Goal: Information Seeking & Learning: Learn about a topic

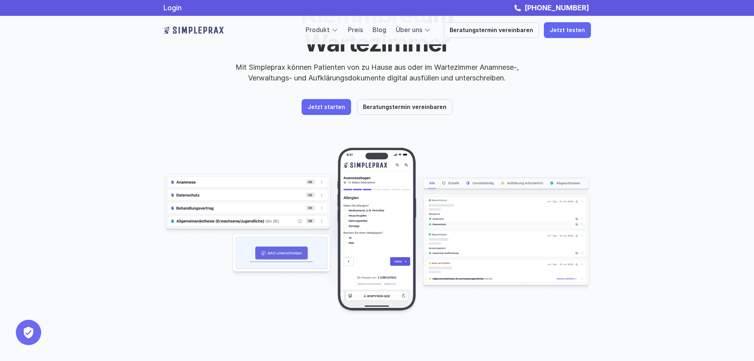
scroll to position [79, 0]
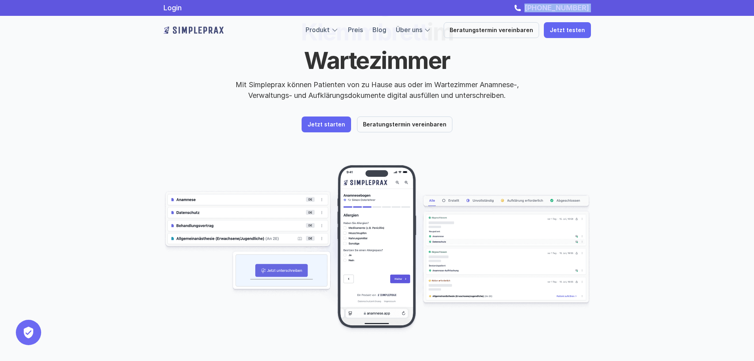
drag, startPoint x: 596, startPoint y: 7, endPoint x: 530, endPoint y: 9, distance: 66.5
click at [530, 9] on div "Login [PHONE_NUMBER]" at bounding box center [377, 8] width 475 height 9
click at [521, 9] on img at bounding box center [517, 7] width 6 height 7
copy link "[PHONE_NUMBER]"
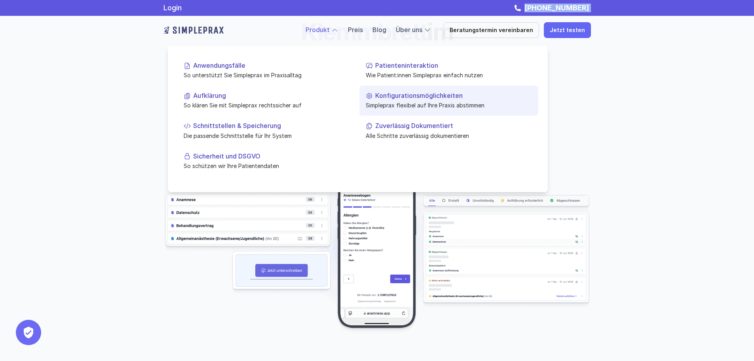
click at [398, 97] on p "Konfigurationsmöglichkeiten" at bounding box center [453, 96] width 157 height 8
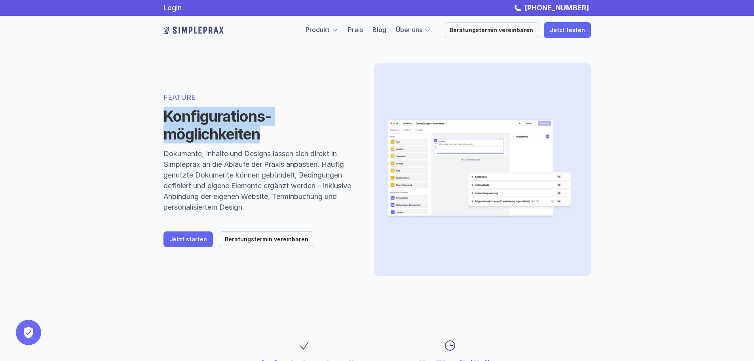
drag, startPoint x: 221, startPoint y: 125, endPoint x: 165, endPoint y: 115, distance: 56.7
click at [165, 115] on h1 "Konfigurations-möglichkeiten" at bounding box center [259, 125] width 192 height 36
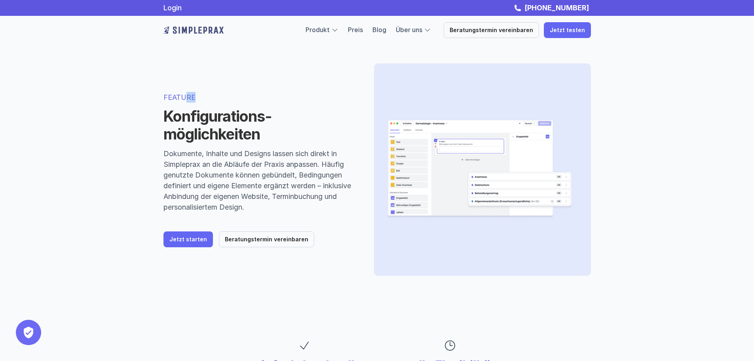
click at [187, 93] on p "FEATURE" at bounding box center [259, 97] width 192 height 11
